Goal: Information Seeking & Learning: Learn about a topic

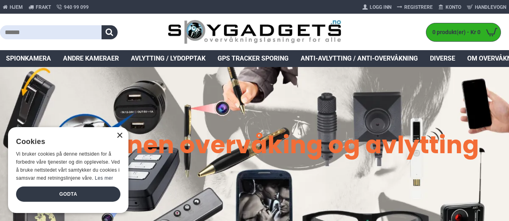
click at [120, 137] on div "×" at bounding box center [119, 136] width 6 height 6
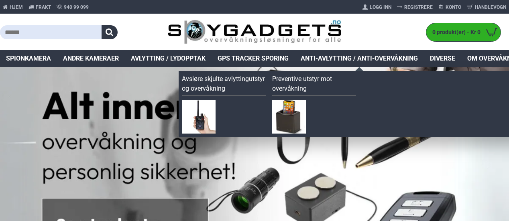
click at [388, 58] on span "Anti-avlytting / Anti-overvåkning" at bounding box center [358, 59] width 117 height 10
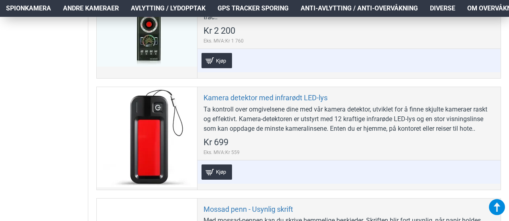
scroll to position [321, 0]
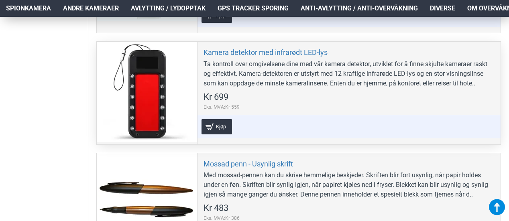
click at [144, 86] on div at bounding box center [147, 92] width 100 height 100
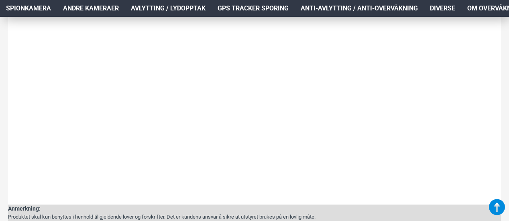
scroll to position [784, 0]
